Goal: Task Accomplishment & Management: Use online tool/utility

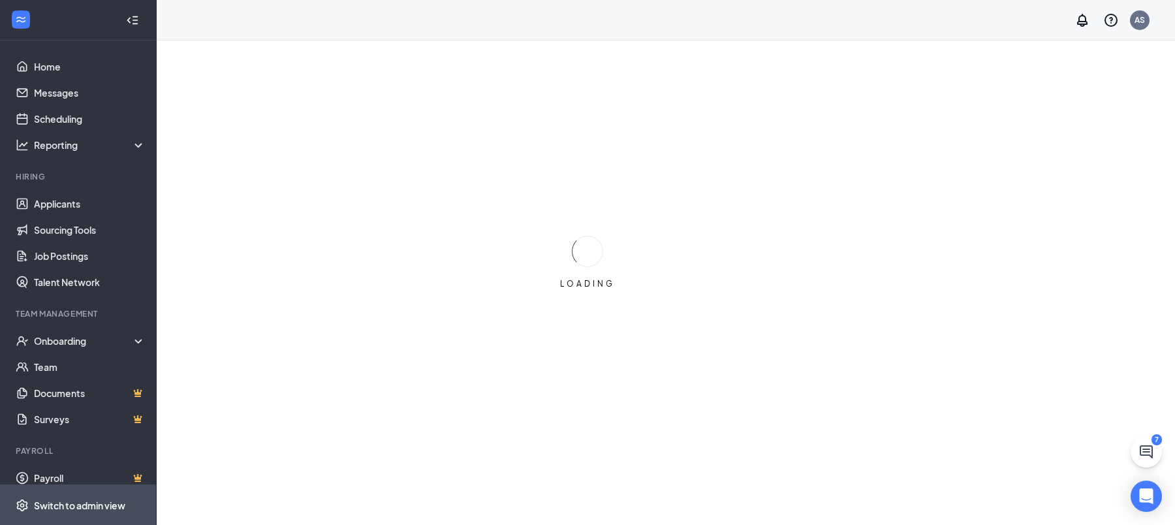
click at [74, 516] on span "Switch to admin view" at bounding box center [90, 505] width 112 height 40
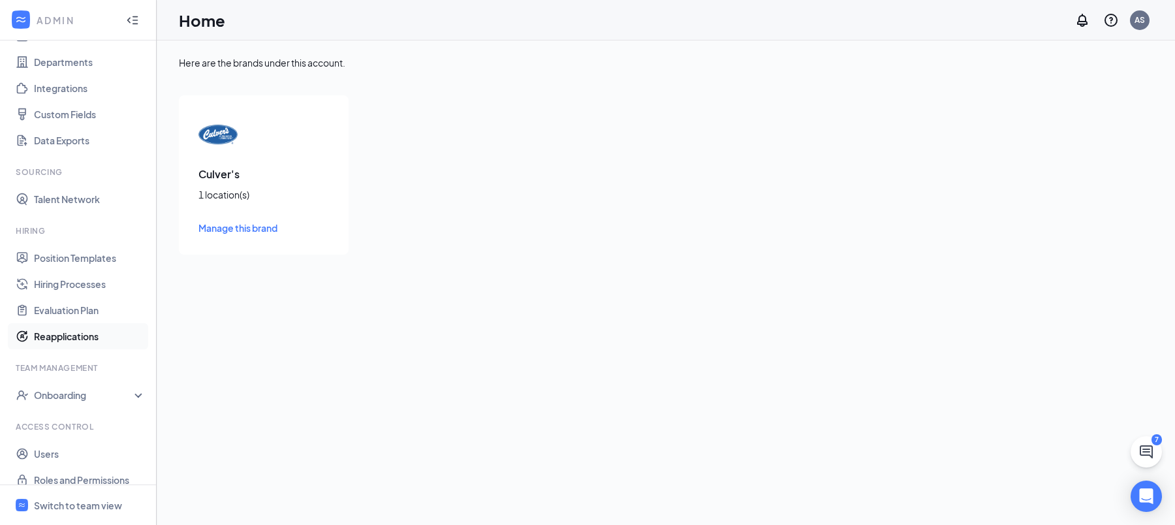
scroll to position [129, 0]
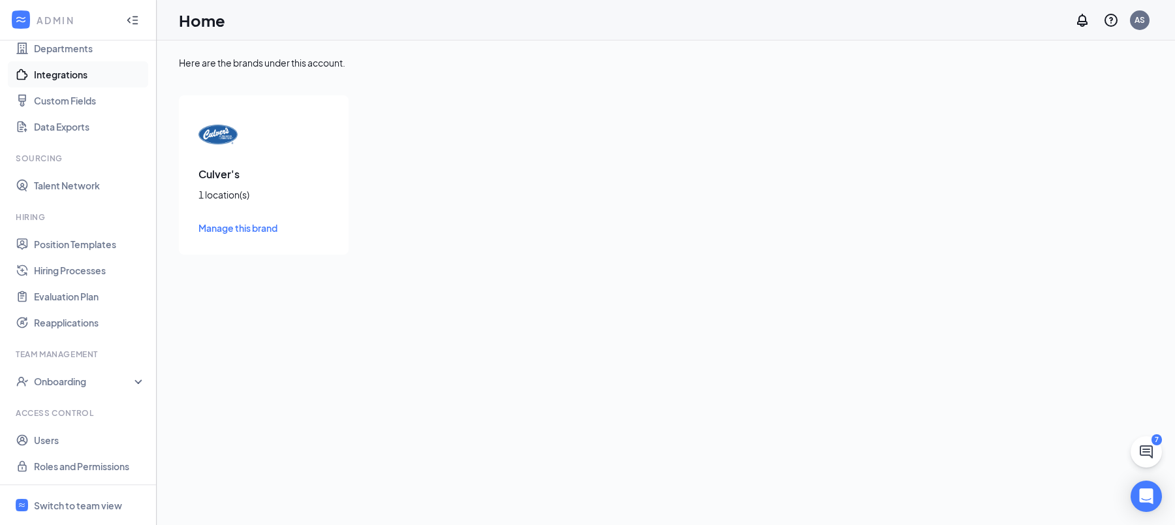
click at [80, 76] on link "Integrations" at bounding box center [90, 74] width 112 height 26
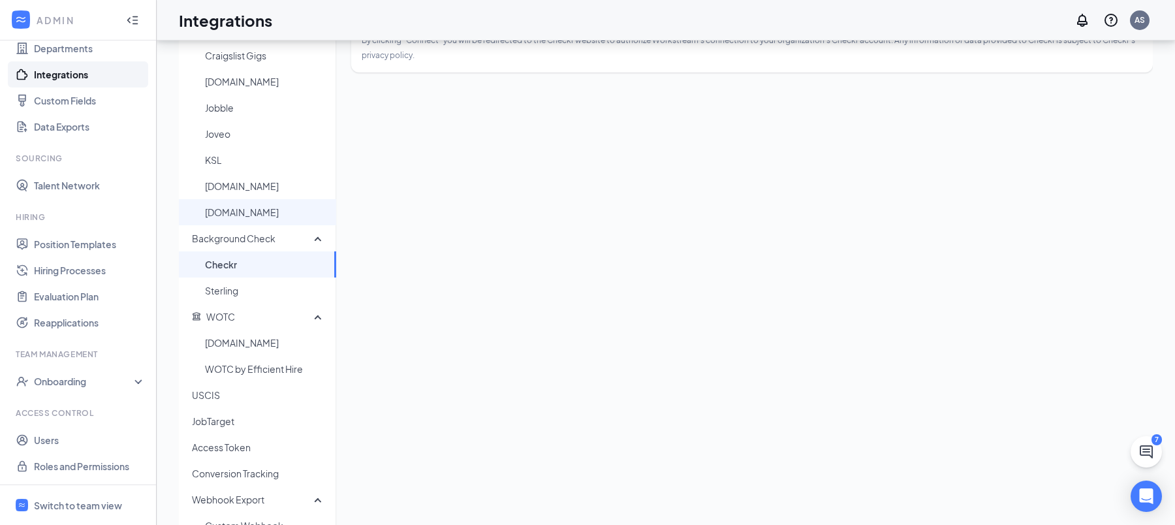
scroll to position [172, 0]
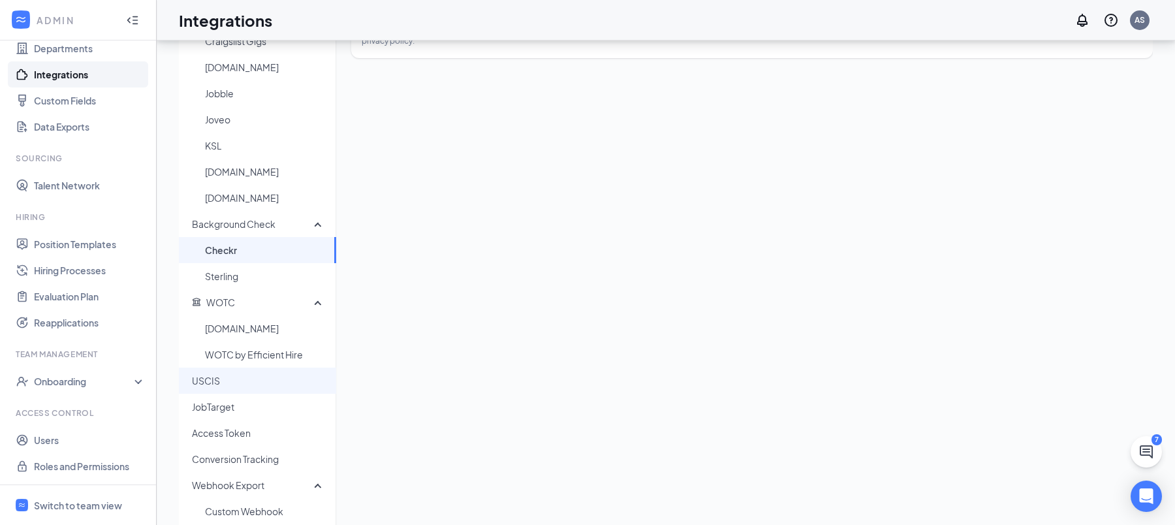
click at [243, 373] on span "USCIS" at bounding box center [259, 380] width 134 height 26
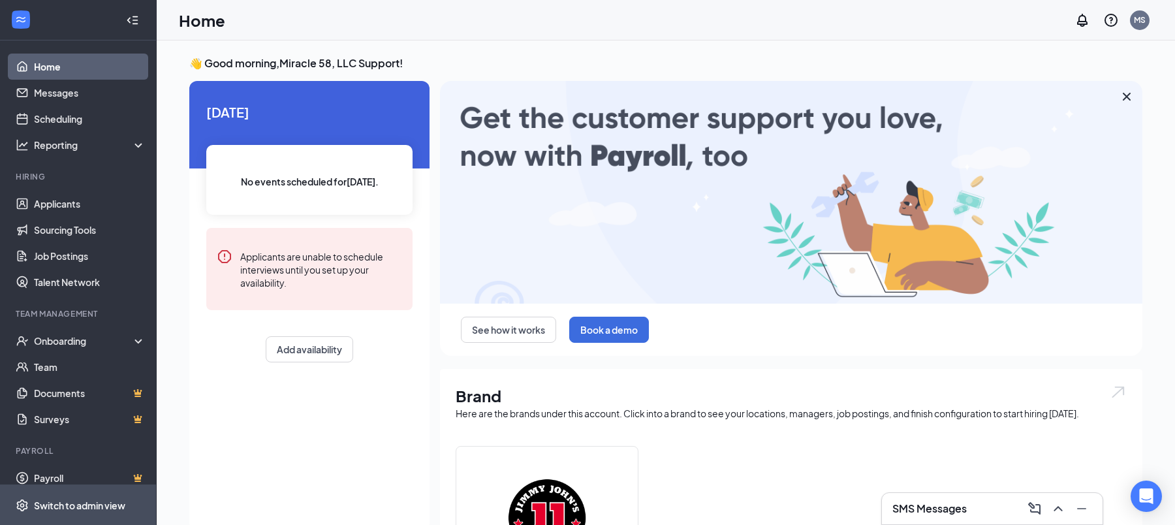
click at [66, 501] on div "Switch to admin view" at bounding box center [79, 505] width 91 height 13
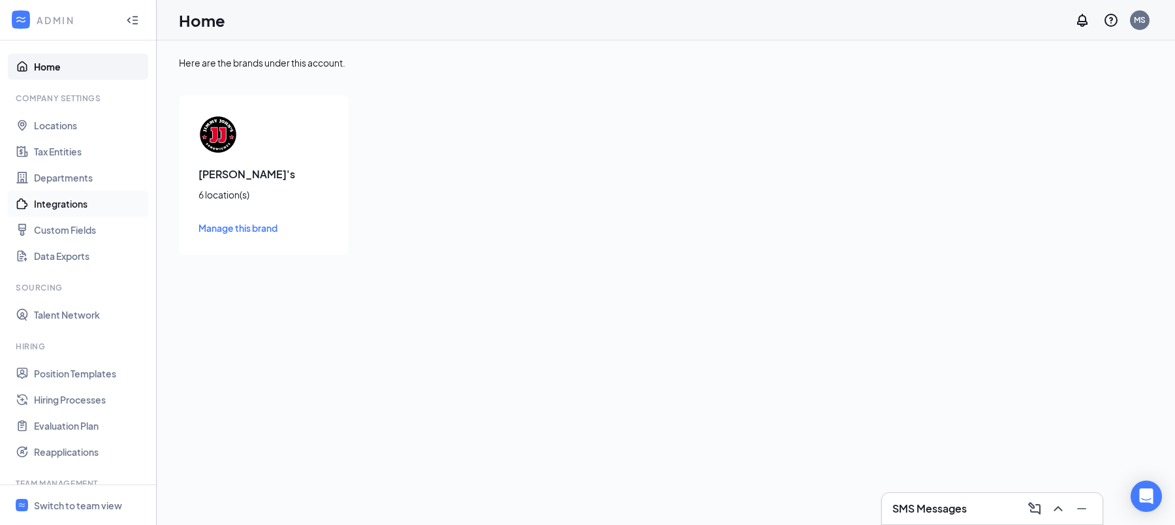
click at [46, 209] on link "Integrations" at bounding box center [90, 204] width 112 height 26
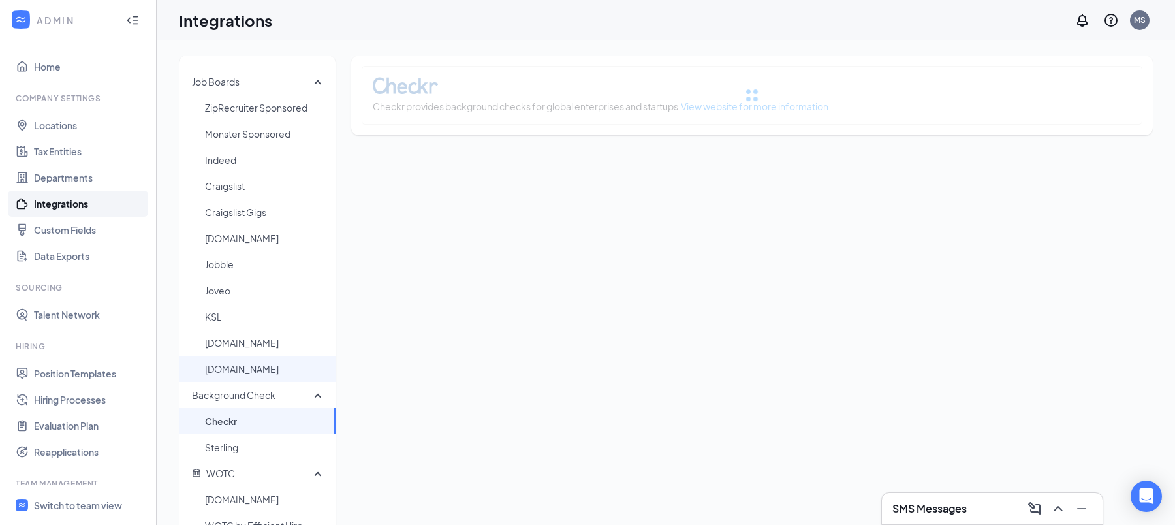
scroll to position [201, 0]
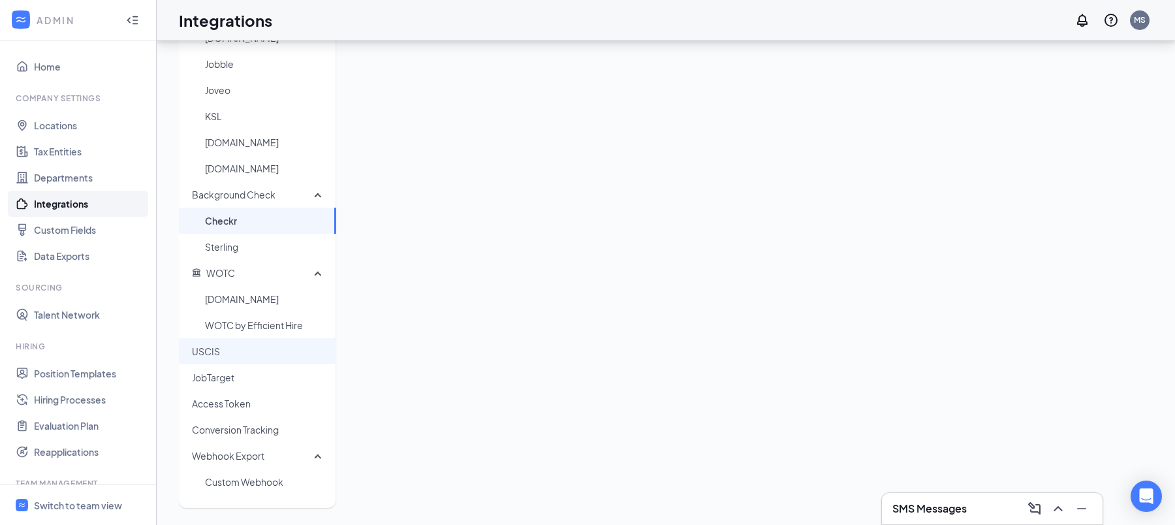
click at [229, 357] on span "USCIS" at bounding box center [259, 351] width 134 height 26
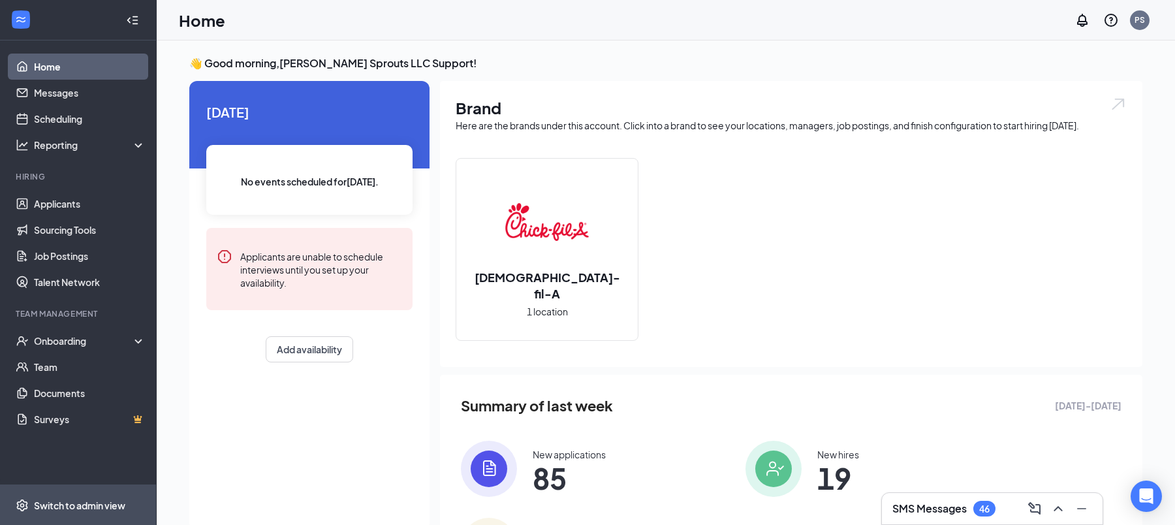
click at [78, 503] on div "Switch to admin view" at bounding box center [79, 505] width 91 height 13
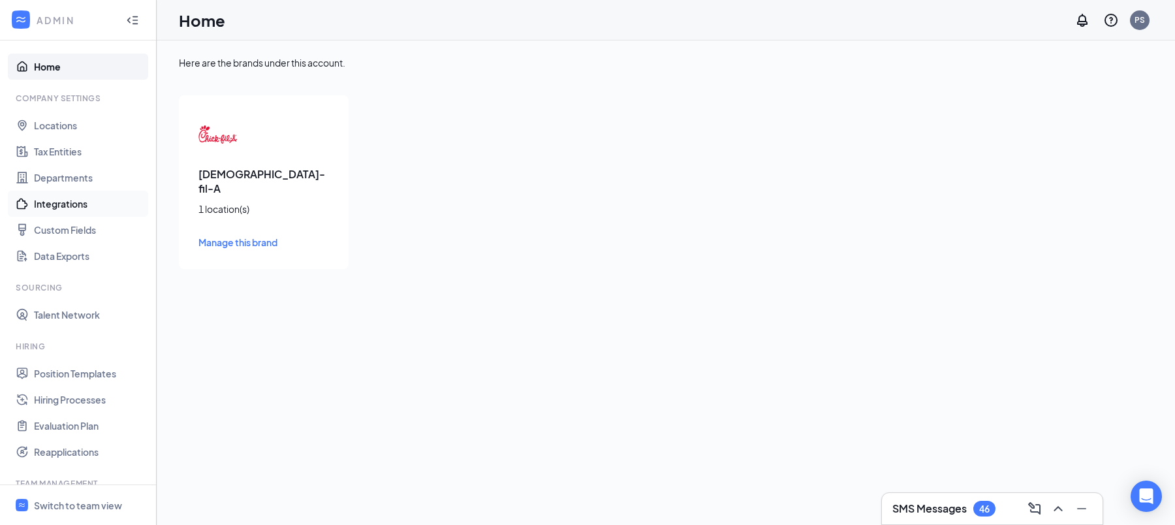
click at [75, 206] on link "Integrations" at bounding box center [90, 204] width 112 height 26
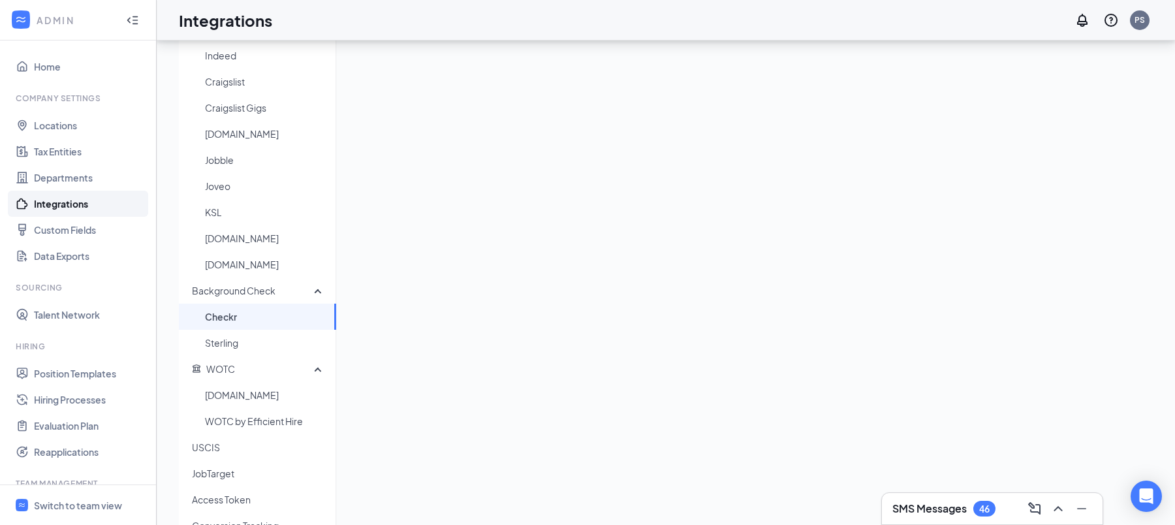
scroll to position [106, 0]
click at [223, 452] on span "USCIS" at bounding box center [259, 446] width 134 height 26
